Goal: Learn about a topic

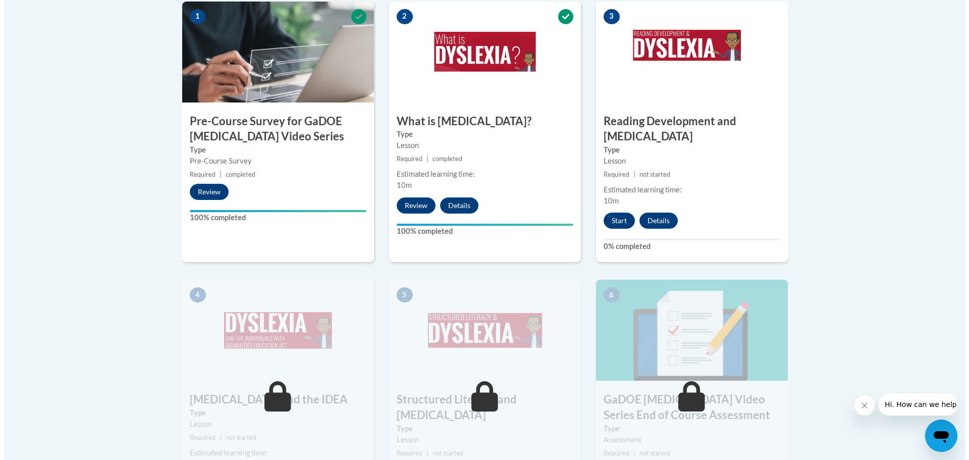
scroll to position [252, 0]
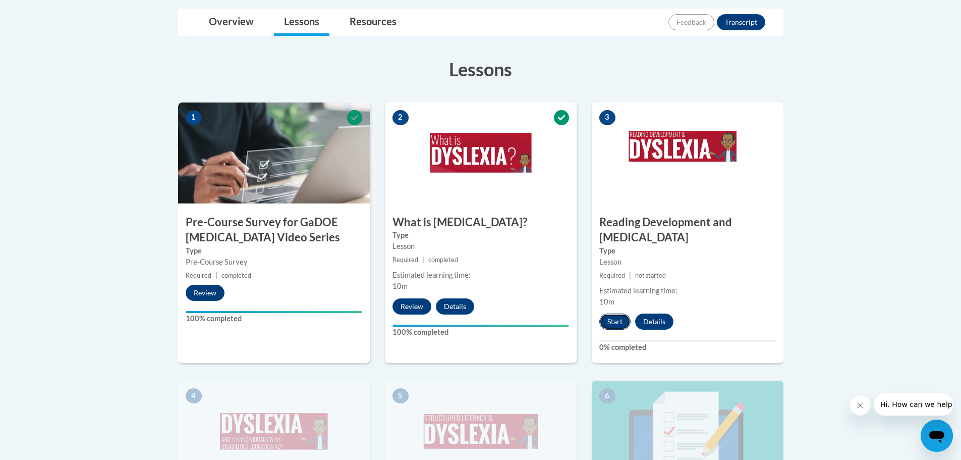
click at [614, 313] on button "Start" at bounding box center [614, 321] width 31 height 16
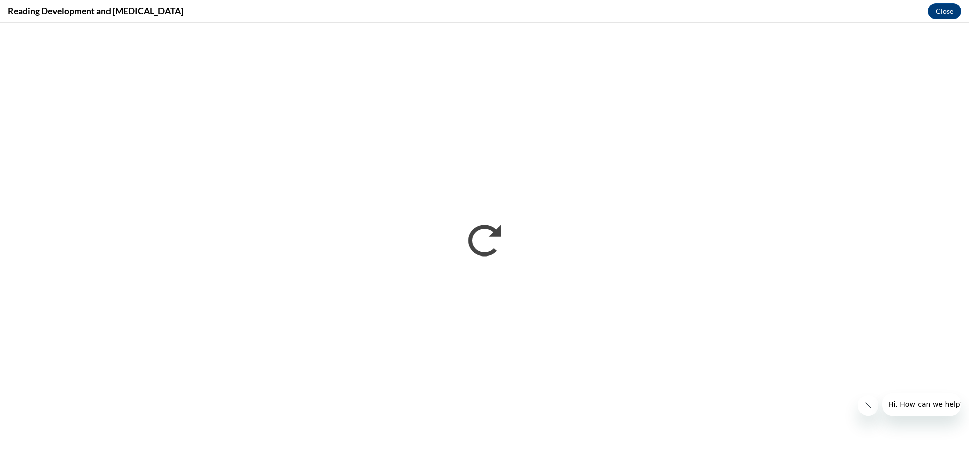
scroll to position [0, 0]
